Goal: Transaction & Acquisition: Purchase product/service

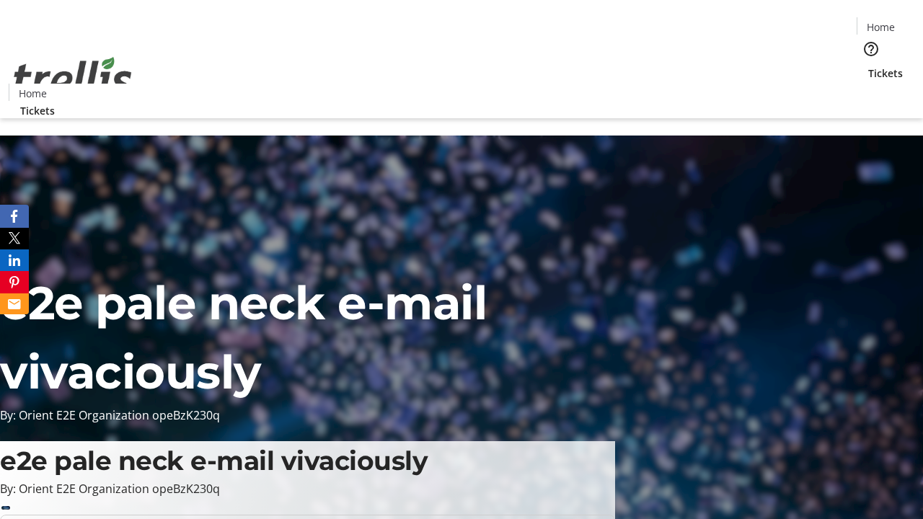
click at [868, 66] on span "Tickets" at bounding box center [885, 73] width 35 height 15
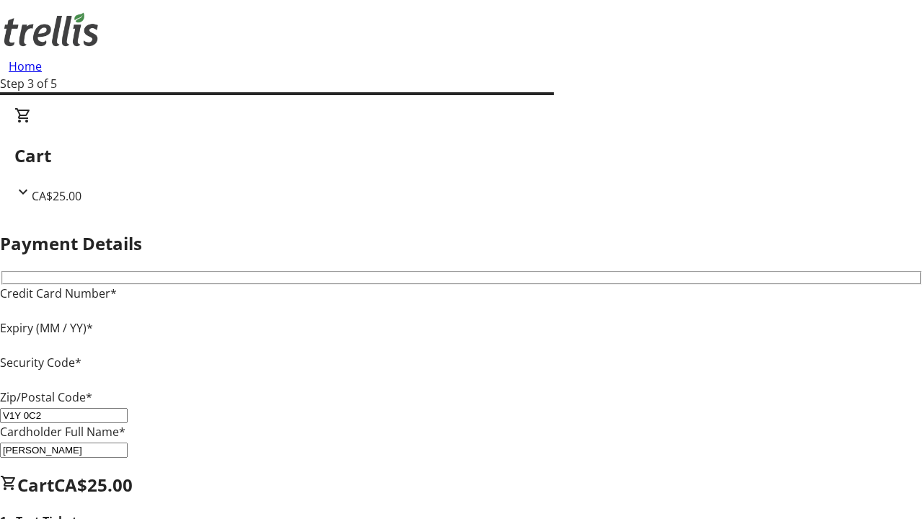
type input "V1Y 0C2"
